Goal: Register for event/course

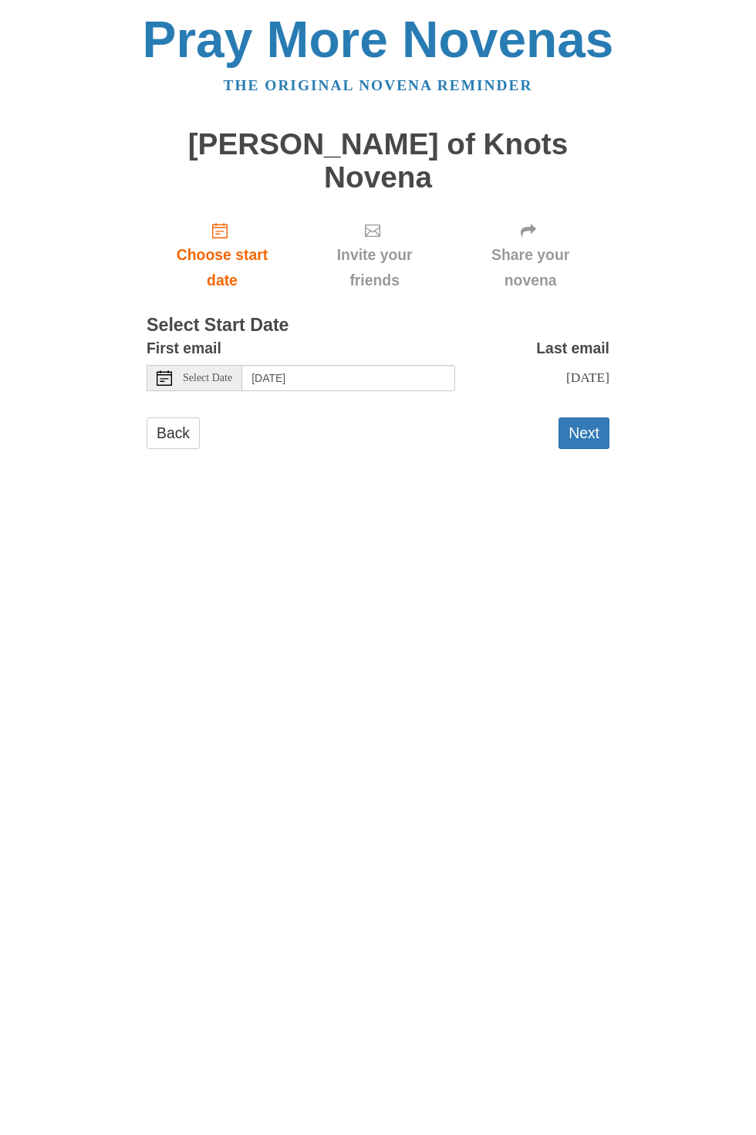
click at [221, 373] on span "Select Date" at bounding box center [207, 378] width 49 height 11
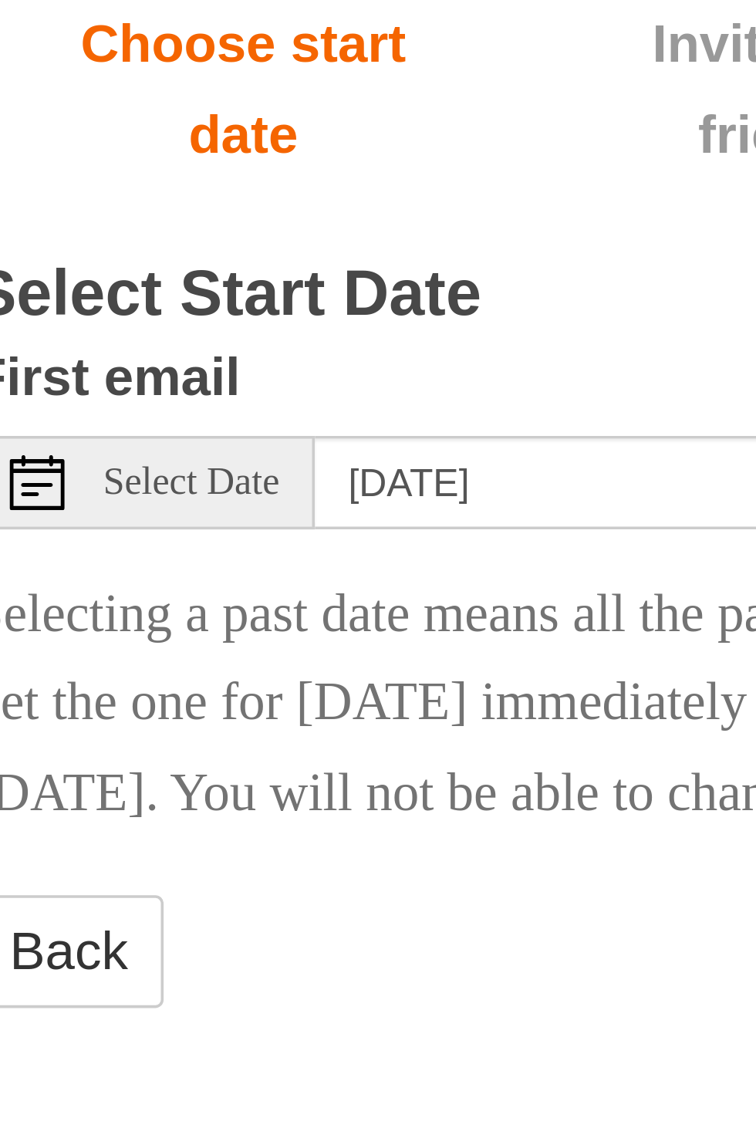
click at [167, 370] on icon at bounding box center [164, 377] width 15 height 15
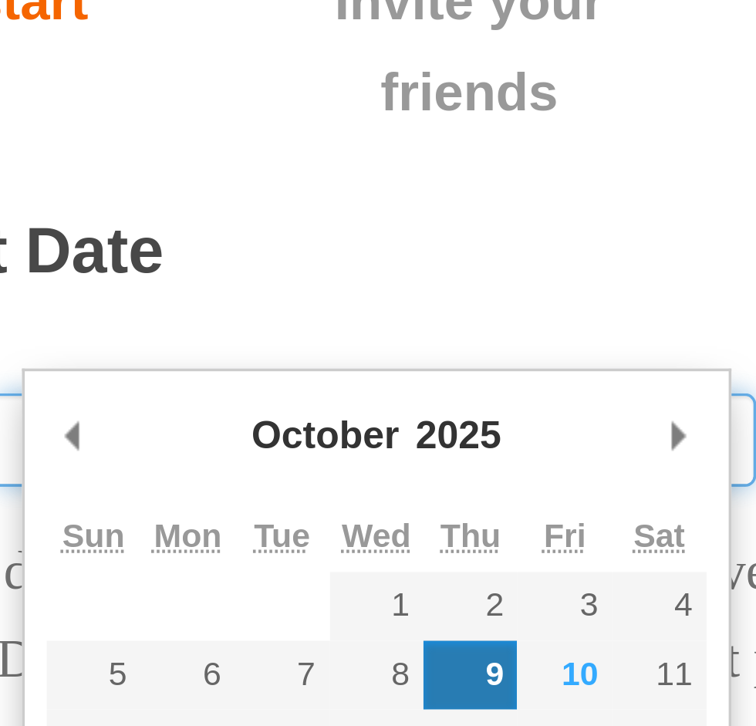
type input "Friday, October 10th"
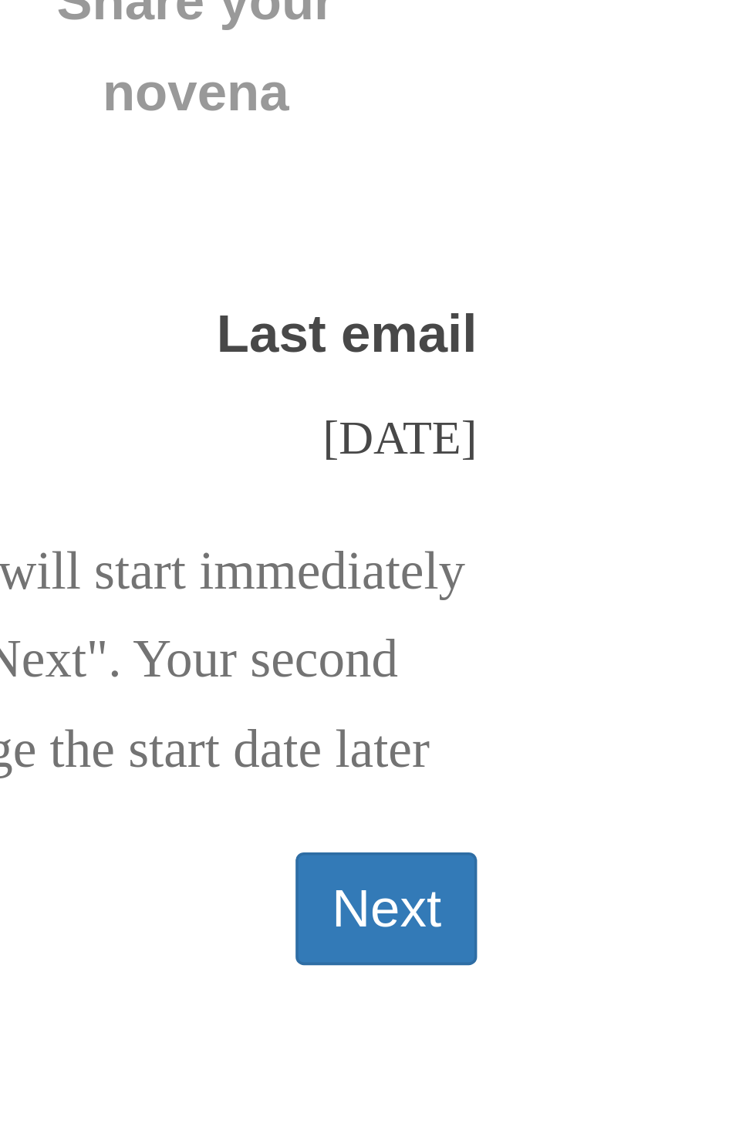
click at [583, 504] on button "Next" at bounding box center [583, 510] width 51 height 32
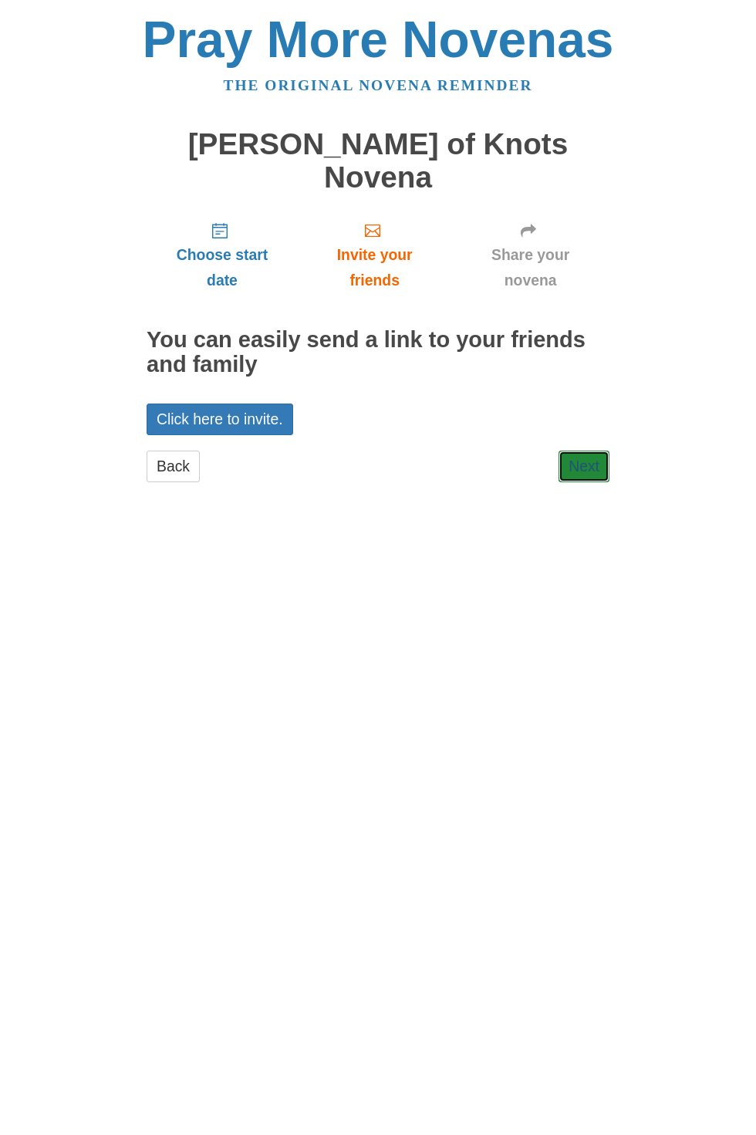
click at [589, 450] on link "Next" at bounding box center [583, 466] width 51 height 32
click at [232, 403] on link "Click here to invite." at bounding box center [220, 419] width 147 height 32
